Goal: Transaction & Acquisition: Obtain resource

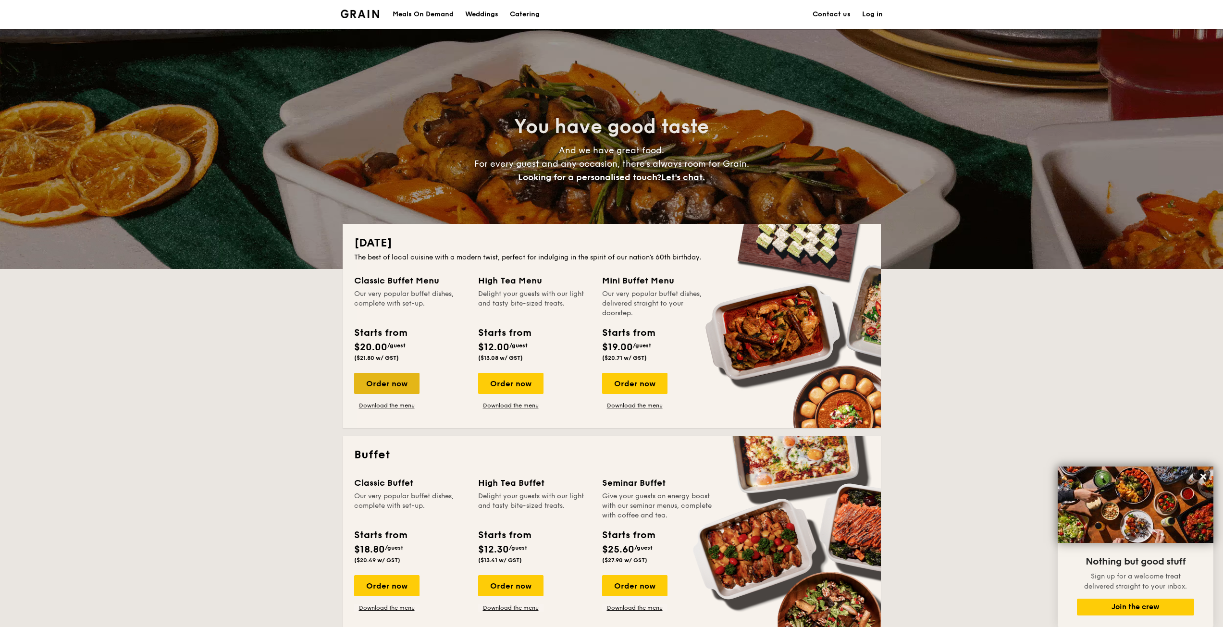
click at [379, 381] on div "Order now" at bounding box center [386, 383] width 65 height 21
click at [396, 406] on link "Download the menu" at bounding box center [386, 406] width 65 height 8
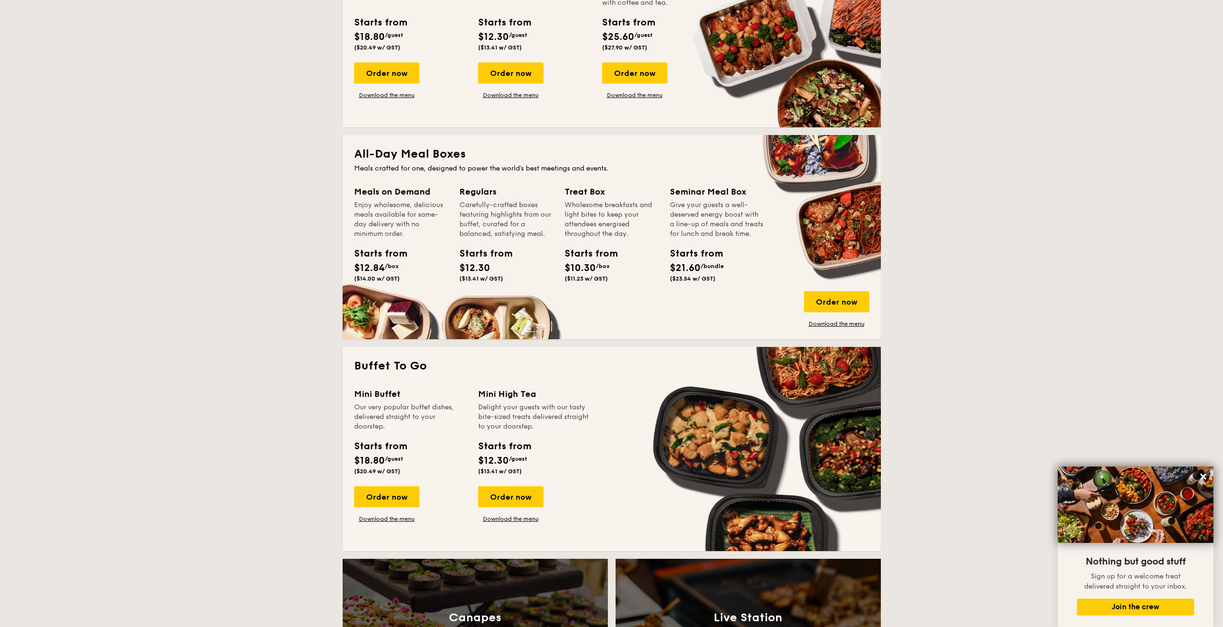
scroll to position [256, 0]
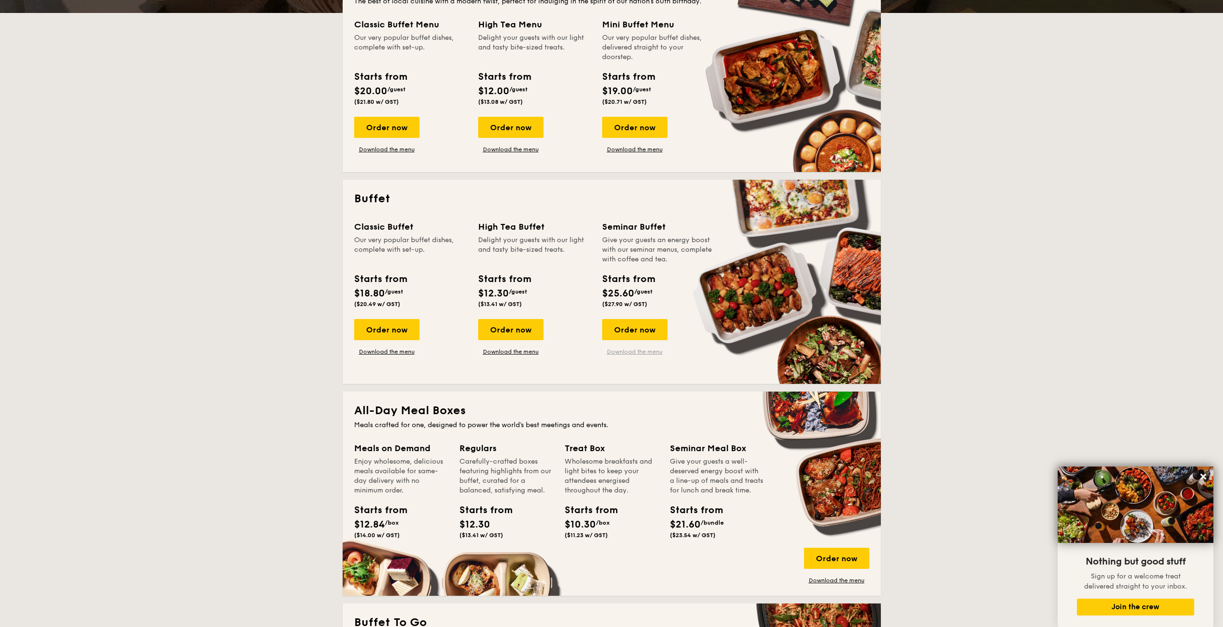
click at [626, 350] on link "Download the menu" at bounding box center [634, 352] width 65 height 8
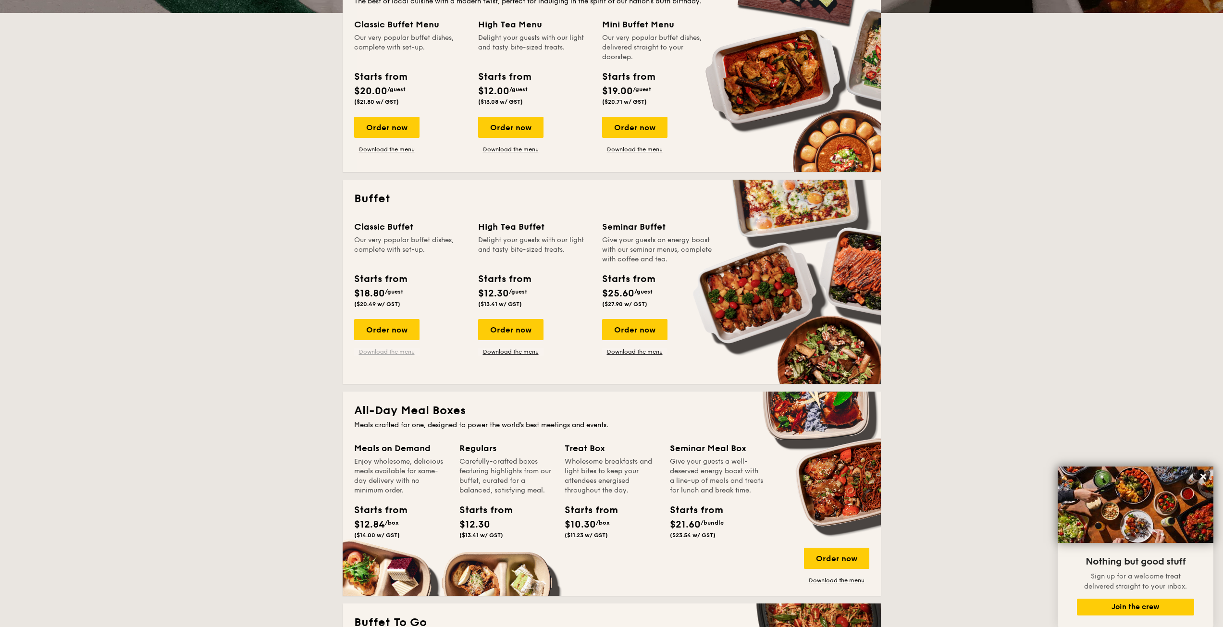
click at [390, 353] on link "Download the menu" at bounding box center [386, 352] width 65 height 8
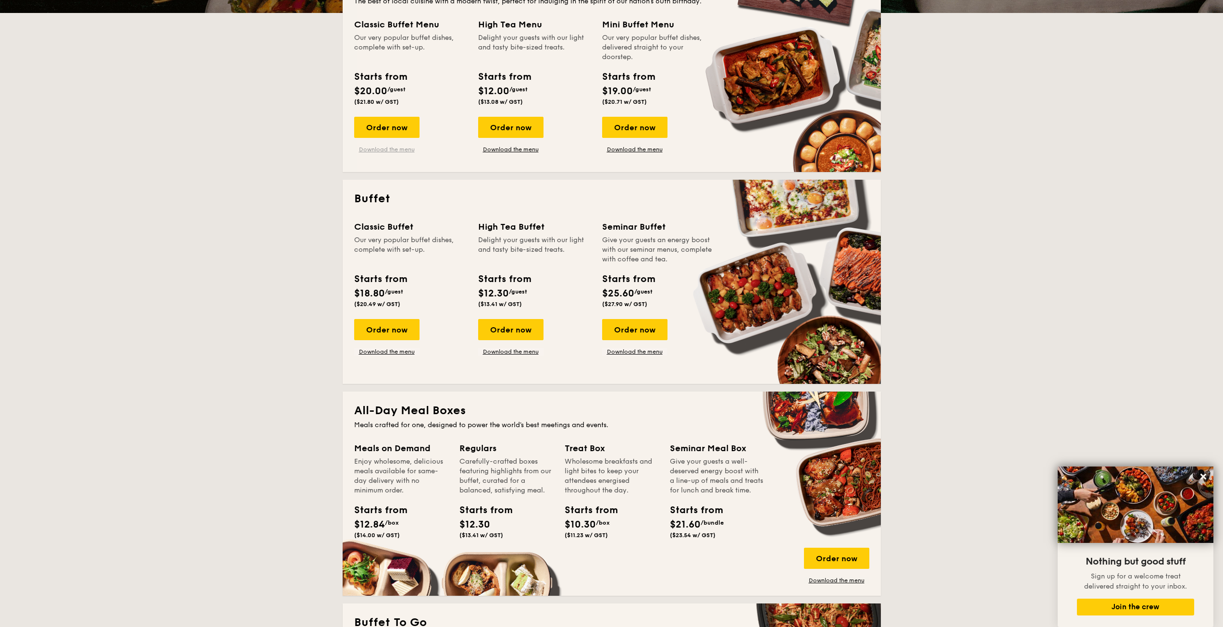
click at [381, 149] on link "Download the menu" at bounding box center [386, 150] width 65 height 8
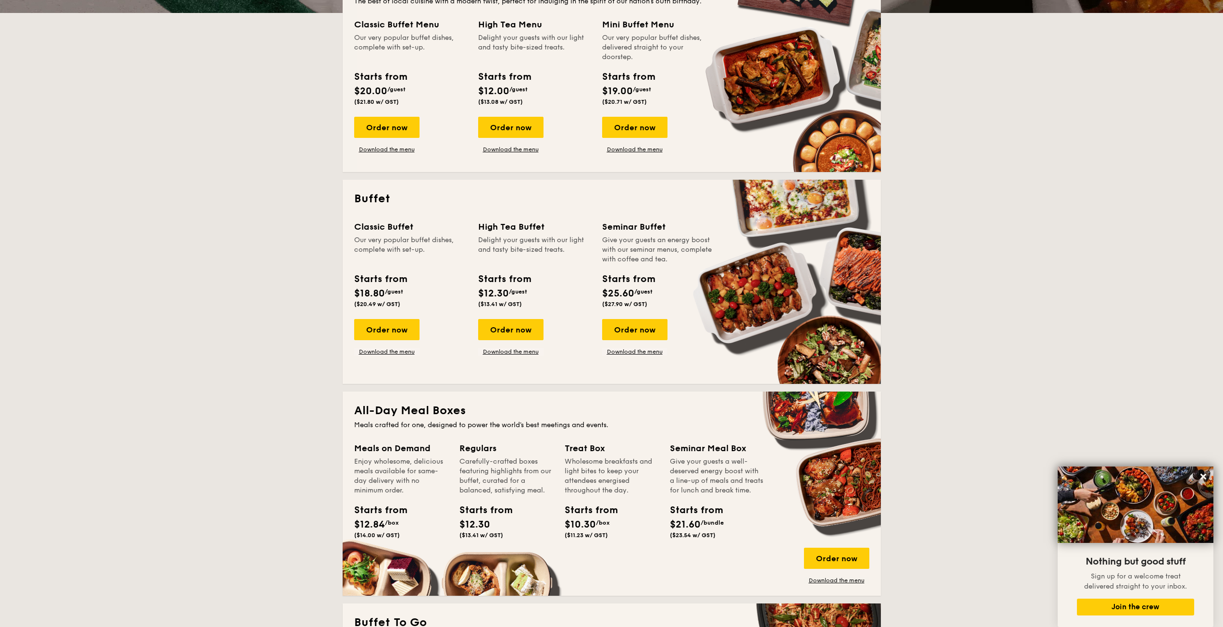
scroll to position [0, 0]
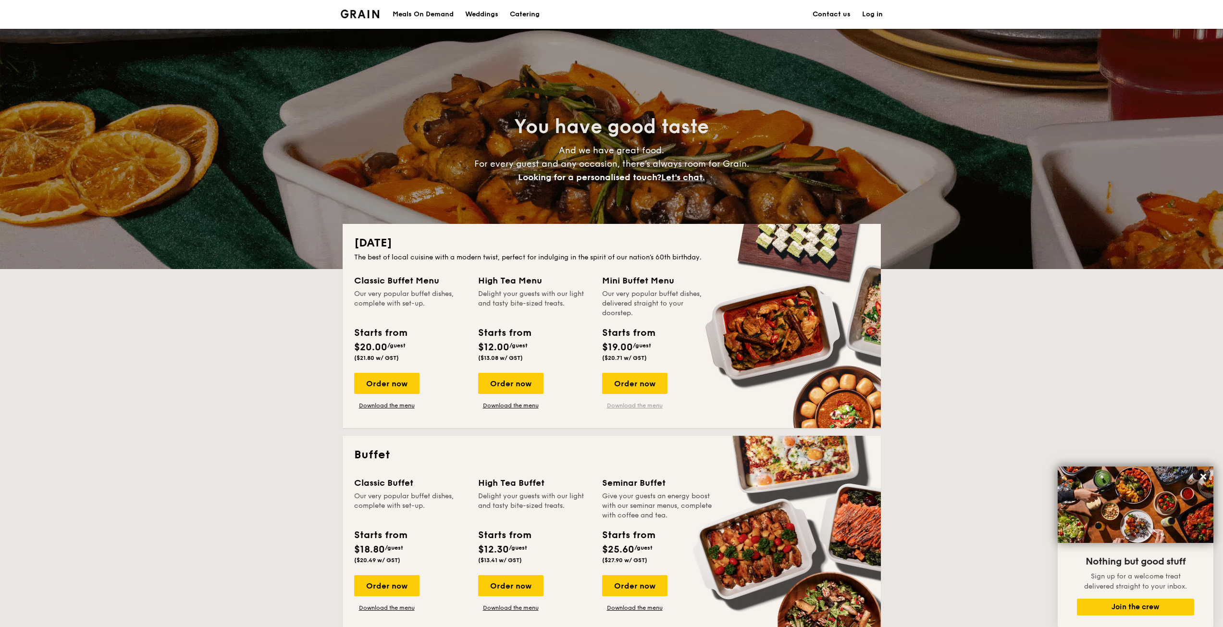
click at [636, 407] on link "Download the menu" at bounding box center [634, 406] width 65 height 8
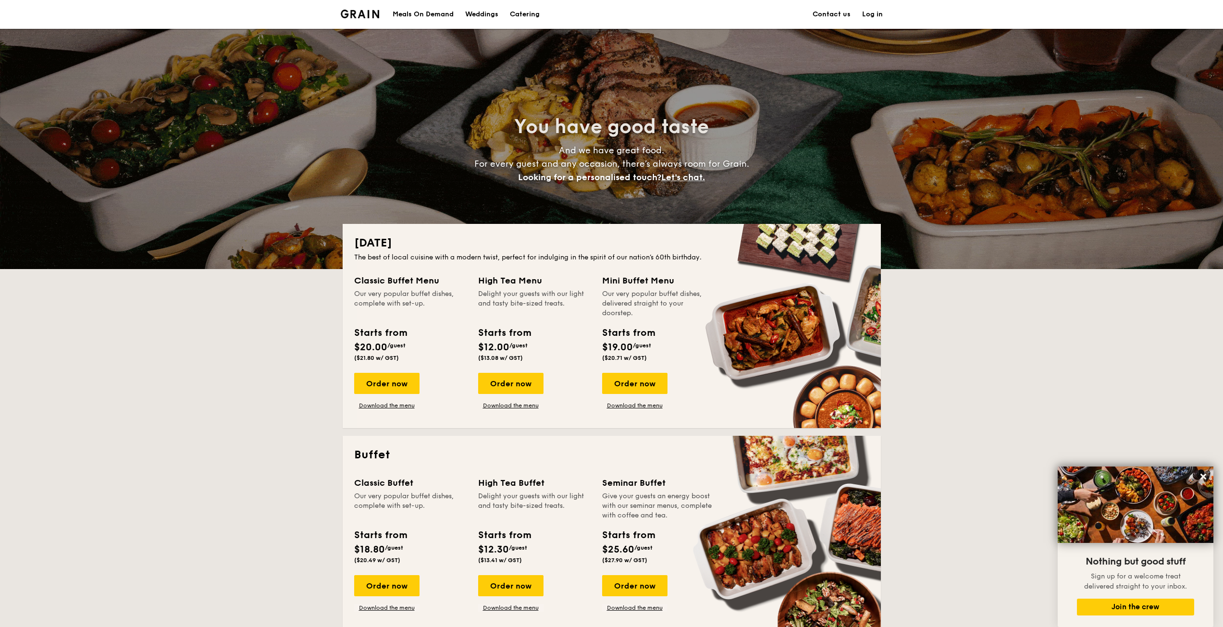
click at [528, 15] on h1 "Catering" at bounding box center [525, 14] width 30 height 29
